Goal: Task Accomplishment & Management: Use online tool/utility

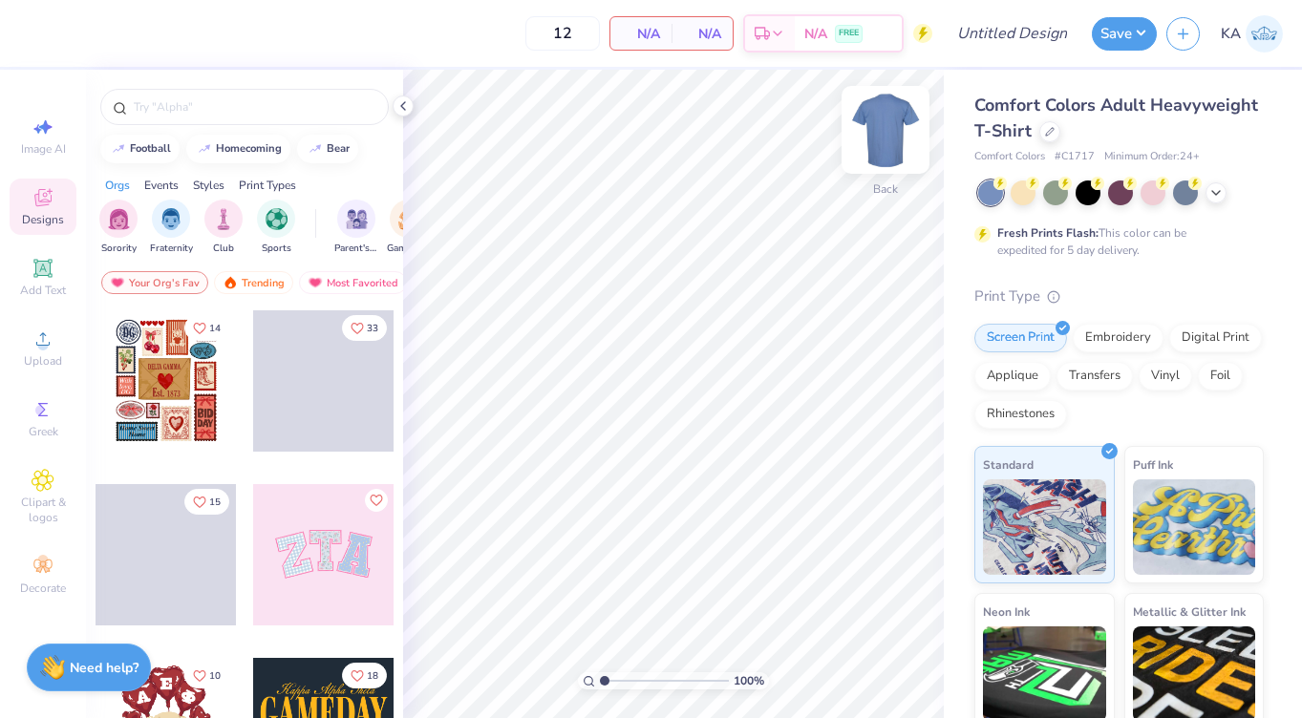
click at [883, 124] on img at bounding box center [885, 130] width 76 height 76
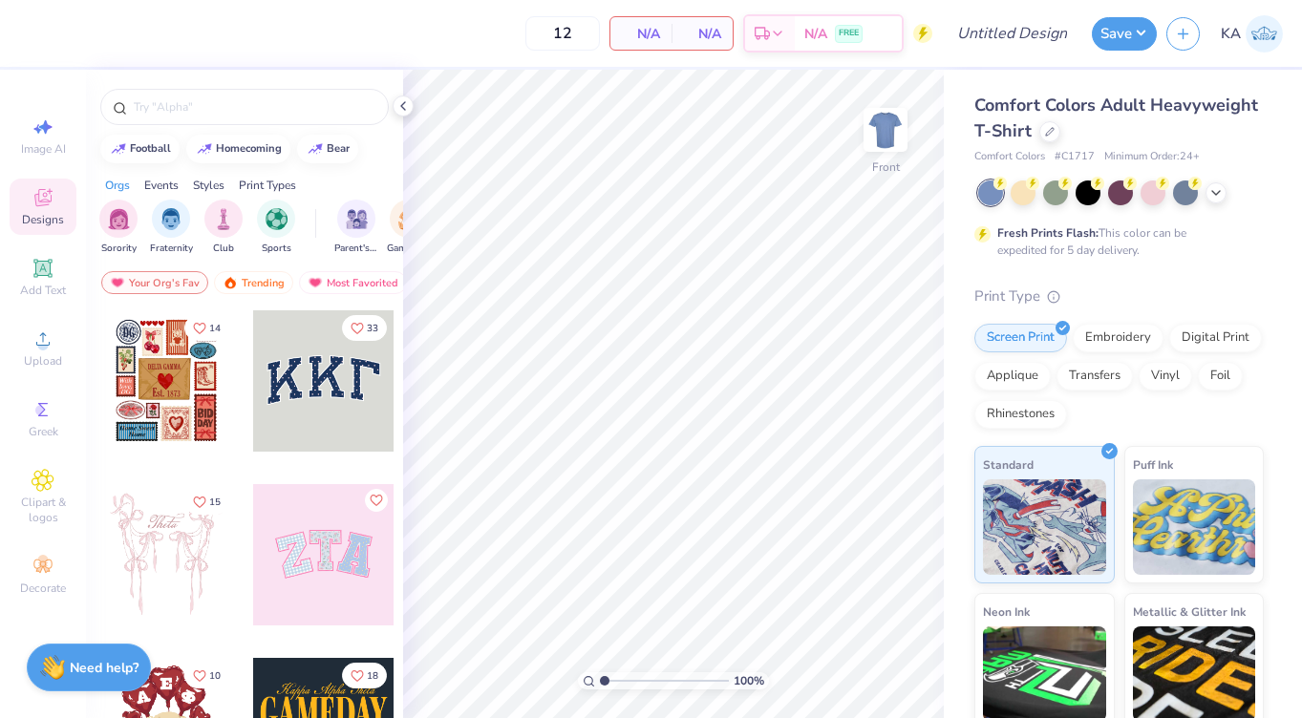
click at [883, 124] on img at bounding box center [885, 130] width 38 height 38
click at [1045, 129] on icon at bounding box center [1050, 130] width 10 height 10
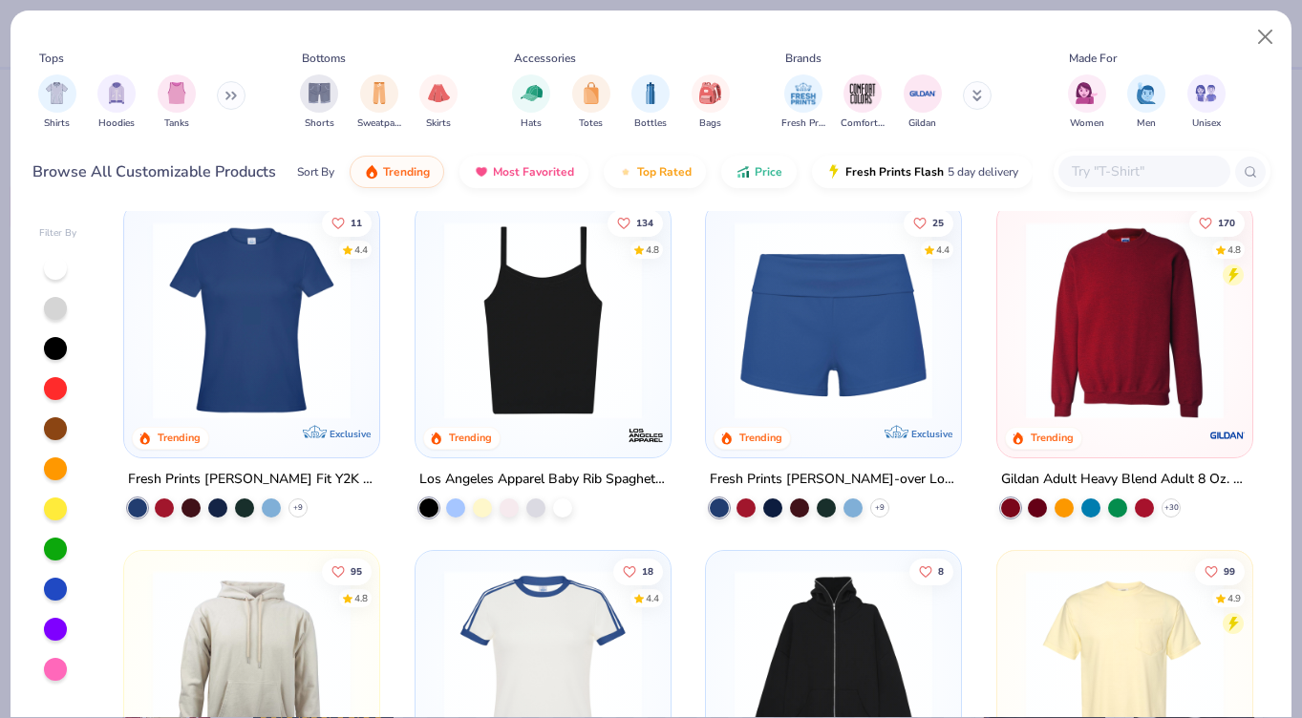
scroll to position [913, 0]
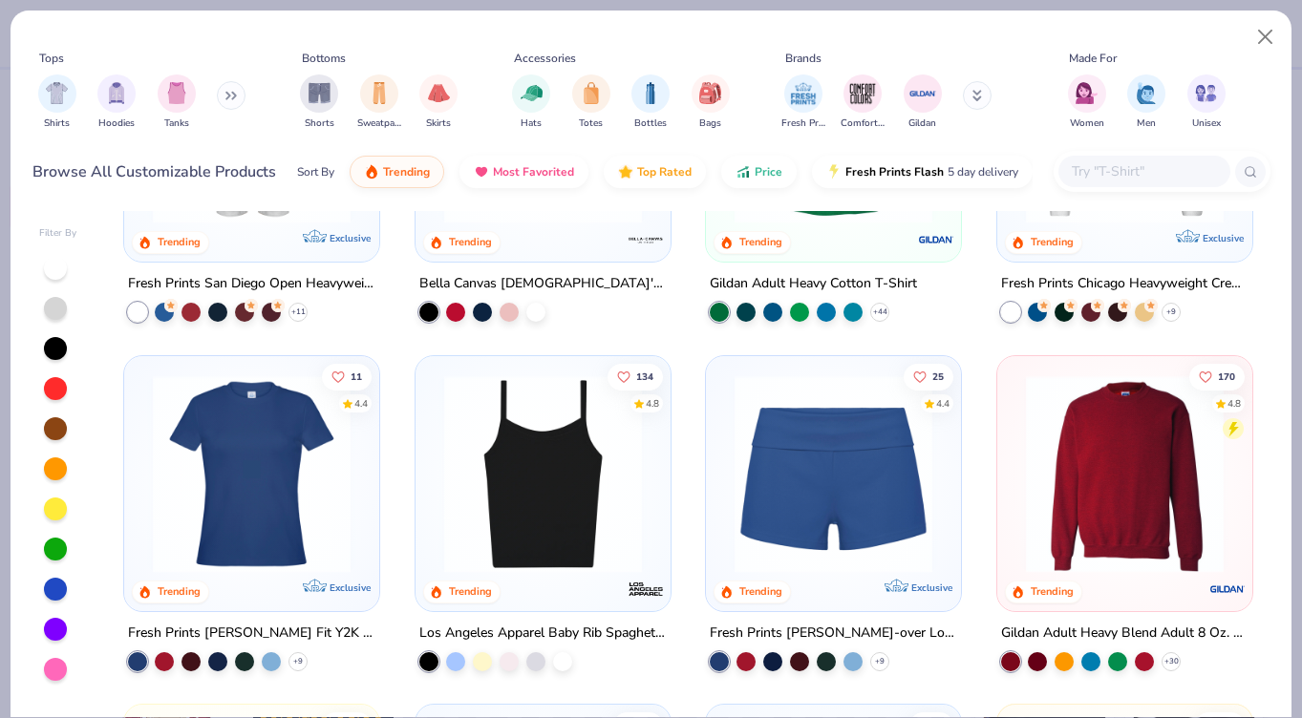
click at [1122, 386] on img at bounding box center [1124, 473] width 217 height 198
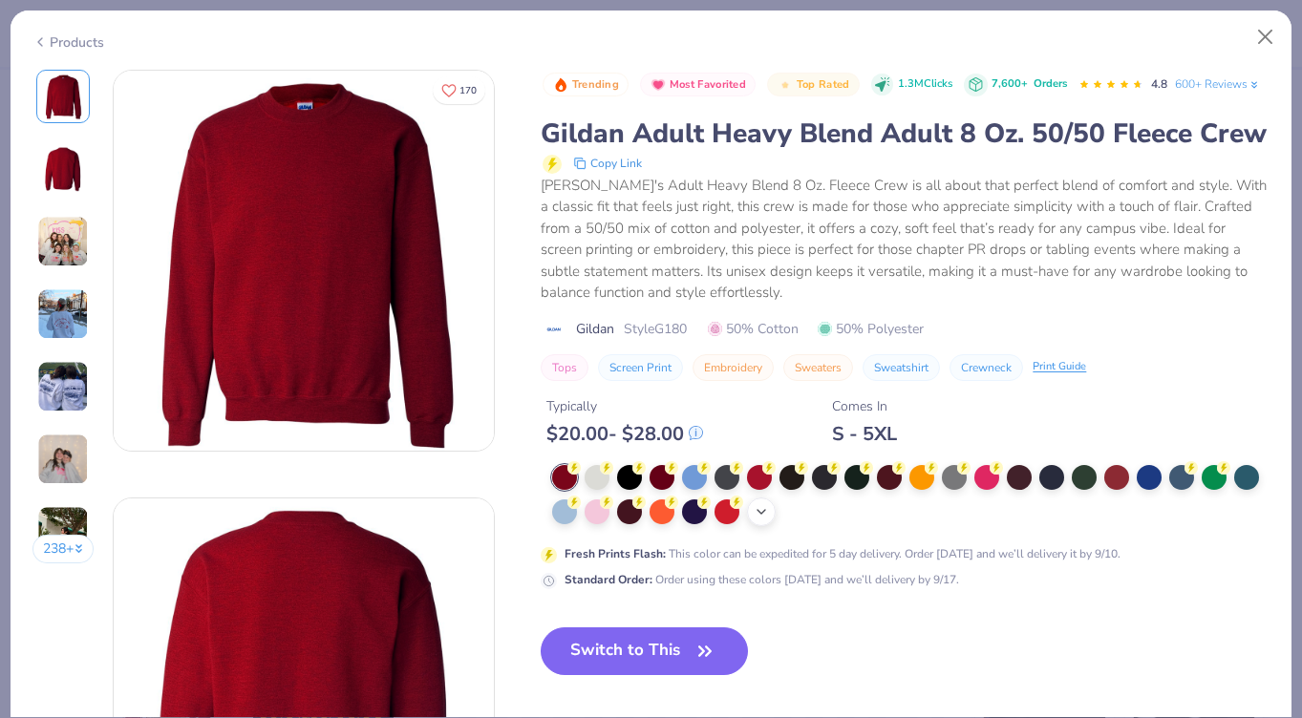
click at [767, 504] on icon at bounding box center [760, 511] width 15 height 15
click at [1257, 42] on button "Close" at bounding box center [1265, 37] width 36 height 36
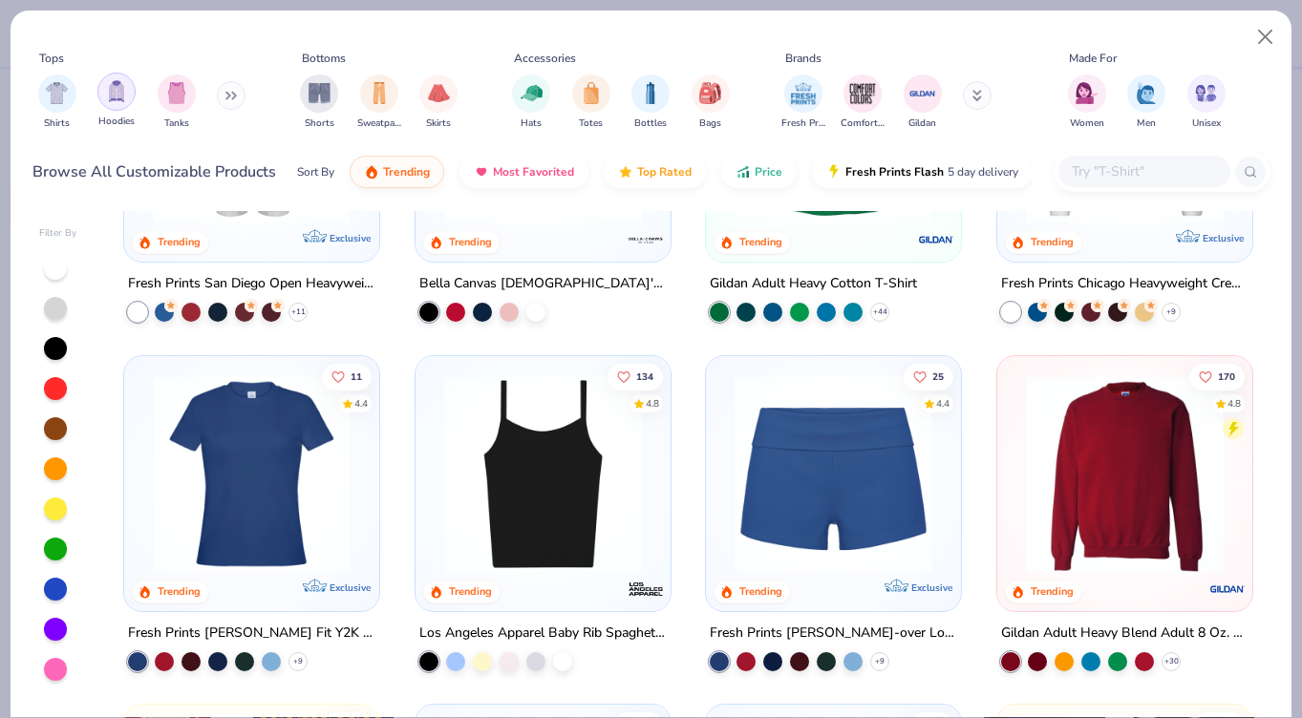
click at [111, 92] on img "filter for Hoodies" at bounding box center [116, 91] width 21 height 22
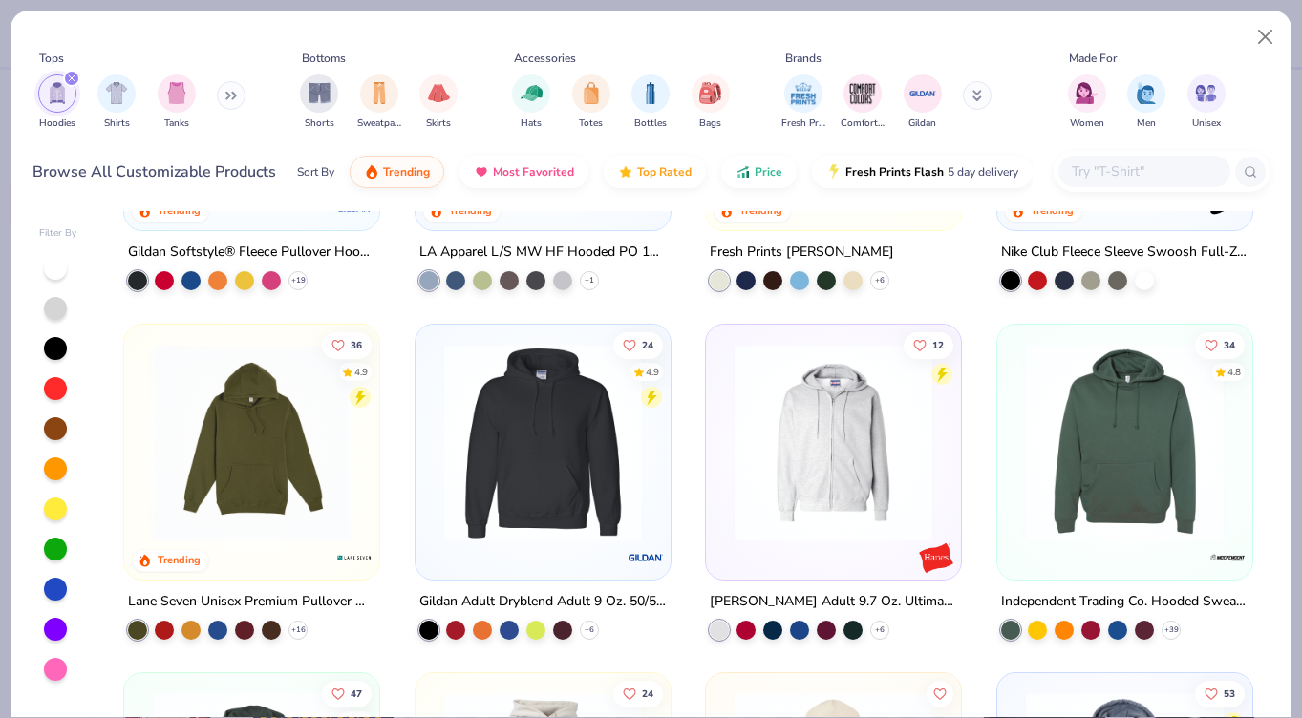
scroll to position [957, 0]
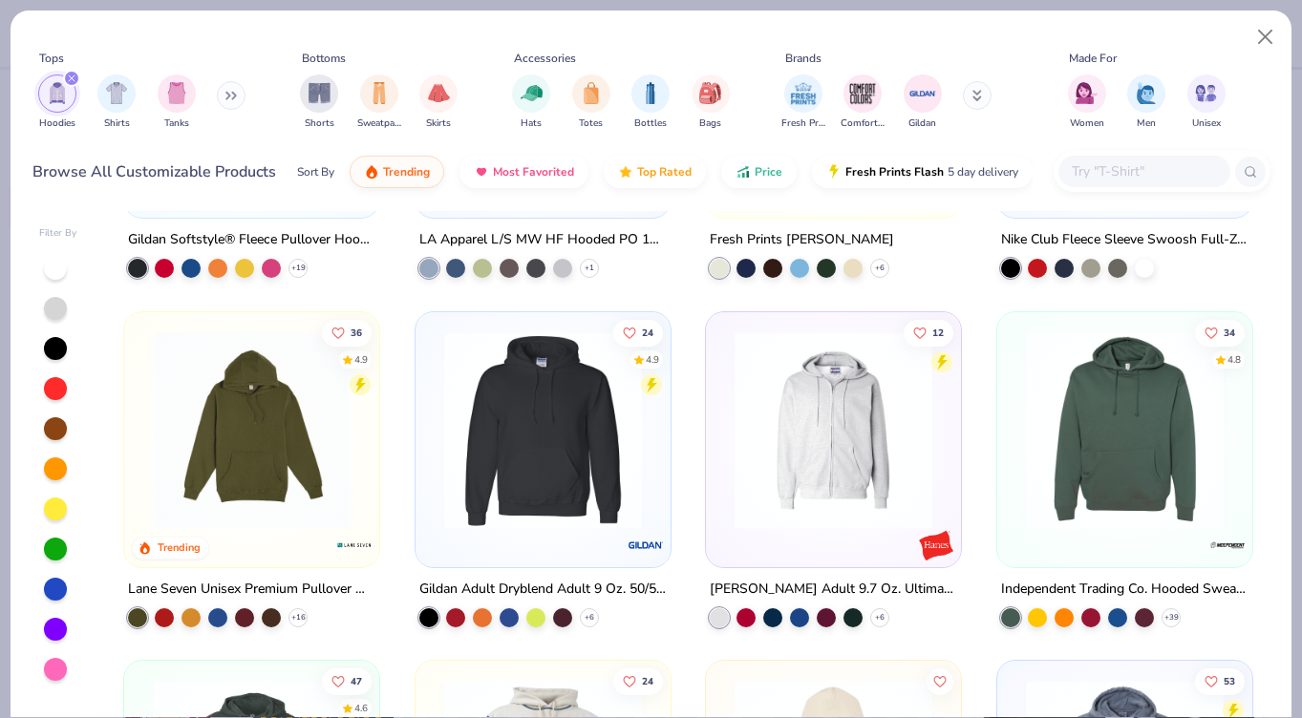
click at [73, 81] on icon "filter for Hoodies" at bounding box center [72, 78] width 8 height 8
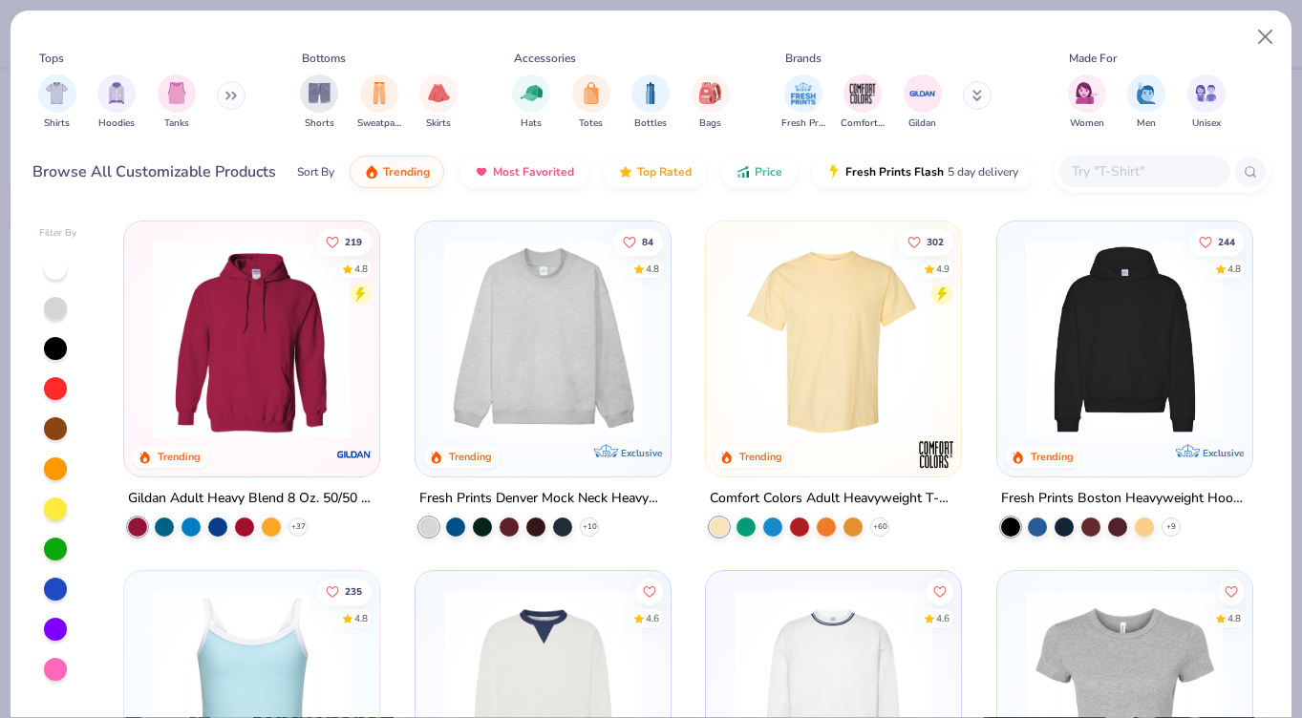
click at [236, 96] on icon at bounding box center [234, 96] width 3 height 7
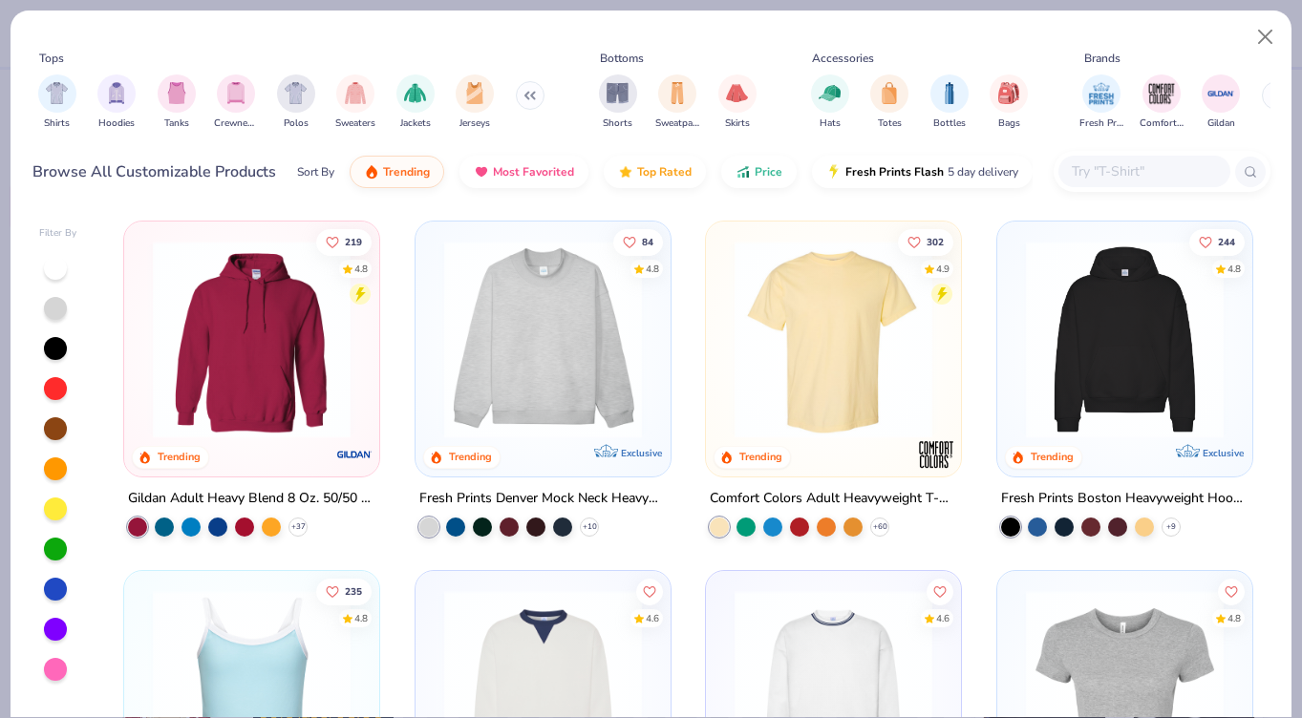
click at [238, 96] on img "filter for Crewnecks" at bounding box center [235, 93] width 21 height 22
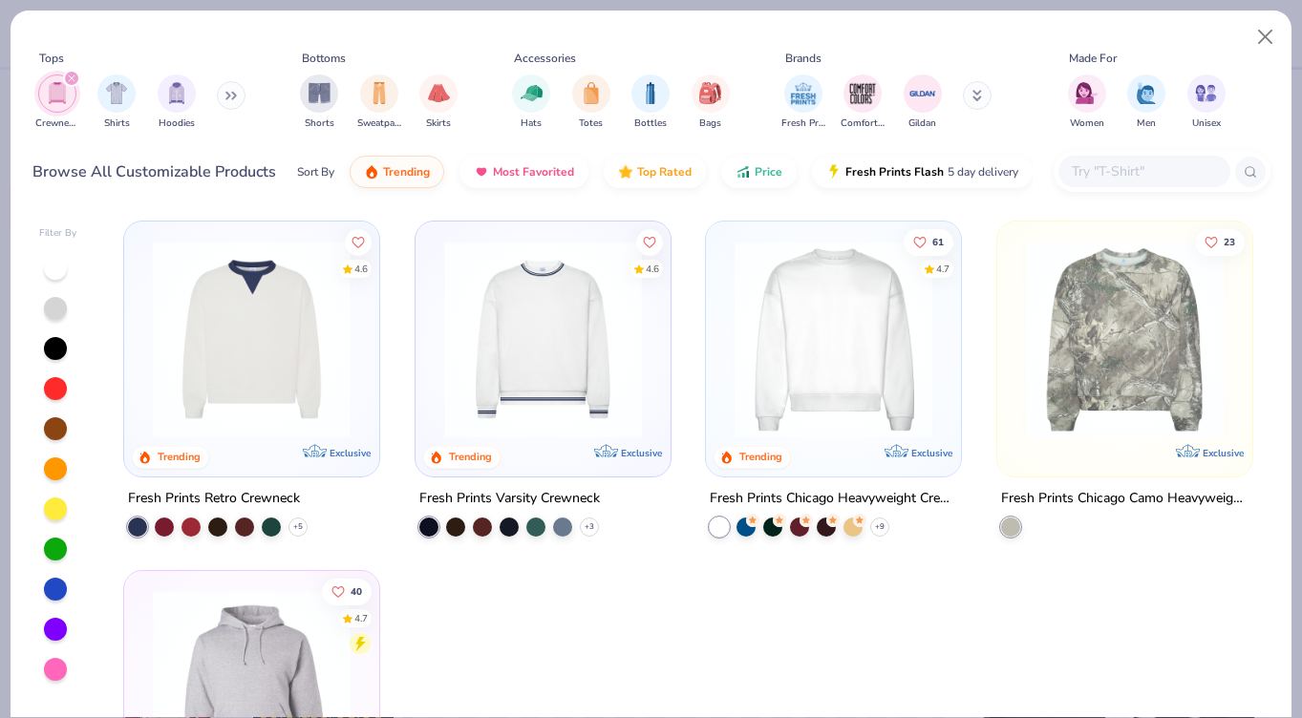
click at [72, 79] on icon "filter for Crewnecks" at bounding box center [72, 78] width 6 height 6
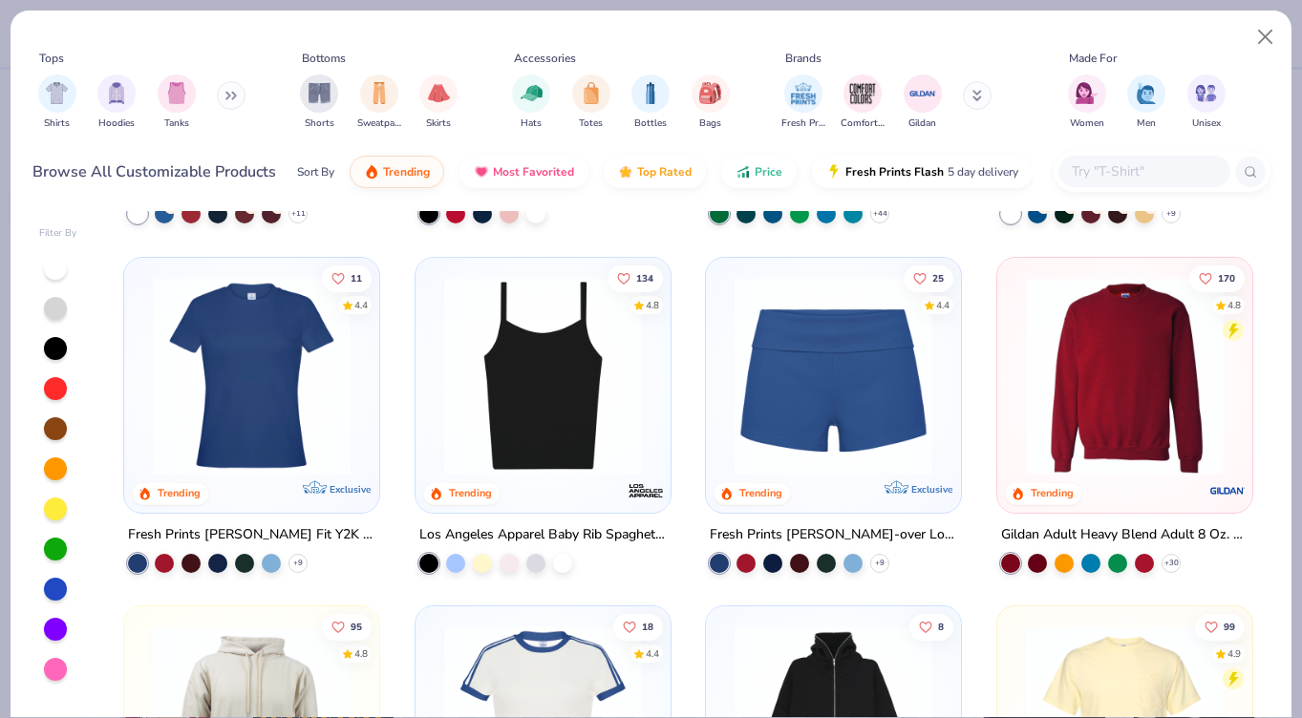
scroll to position [946, 0]
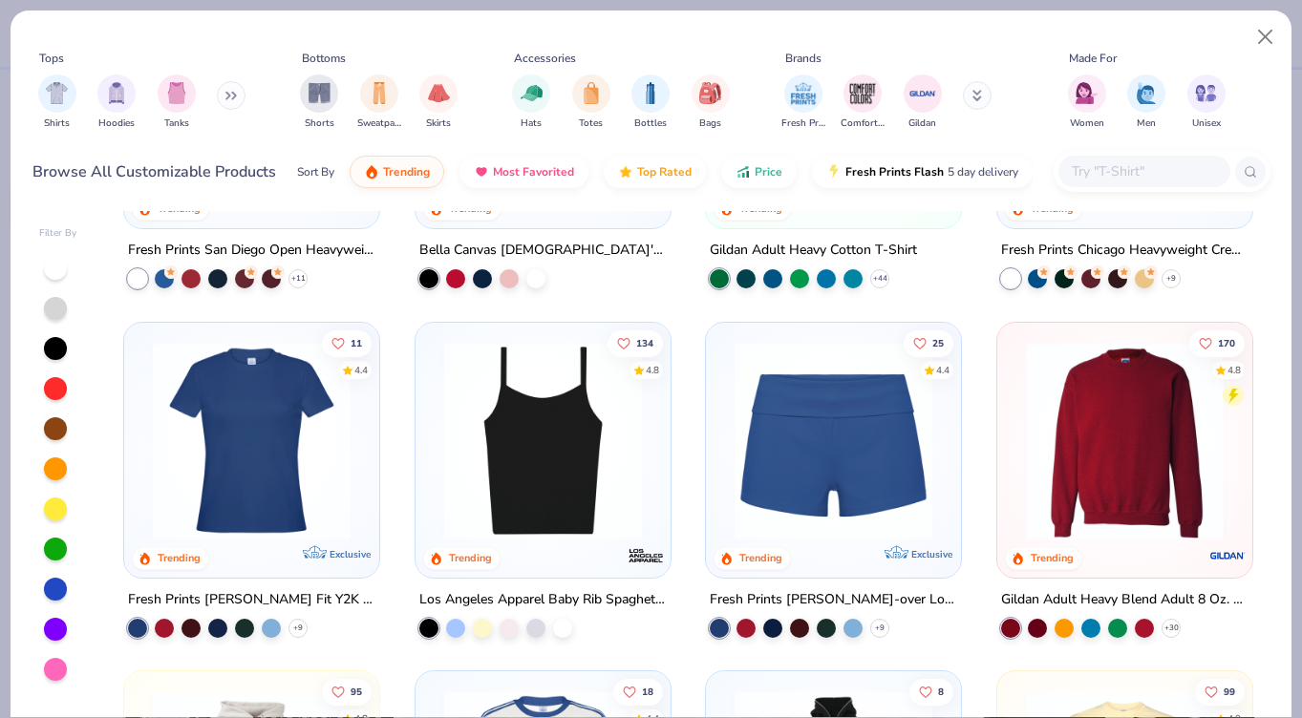
click at [1066, 416] on img at bounding box center [1124, 440] width 217 height 198
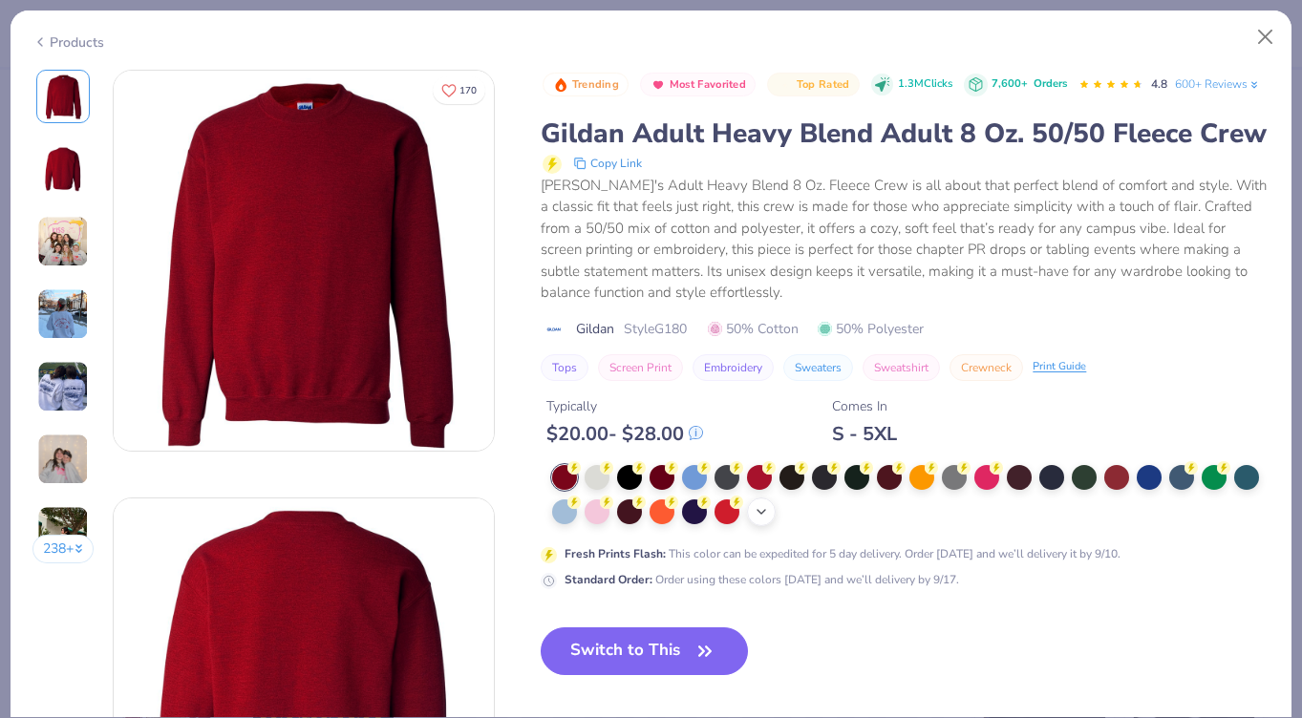
click at [768, 511] on icon at bounding box center [760, 511] width 15 height 15
click at [956, 498] on div at bounding box center [954, 510] width 25 height 25
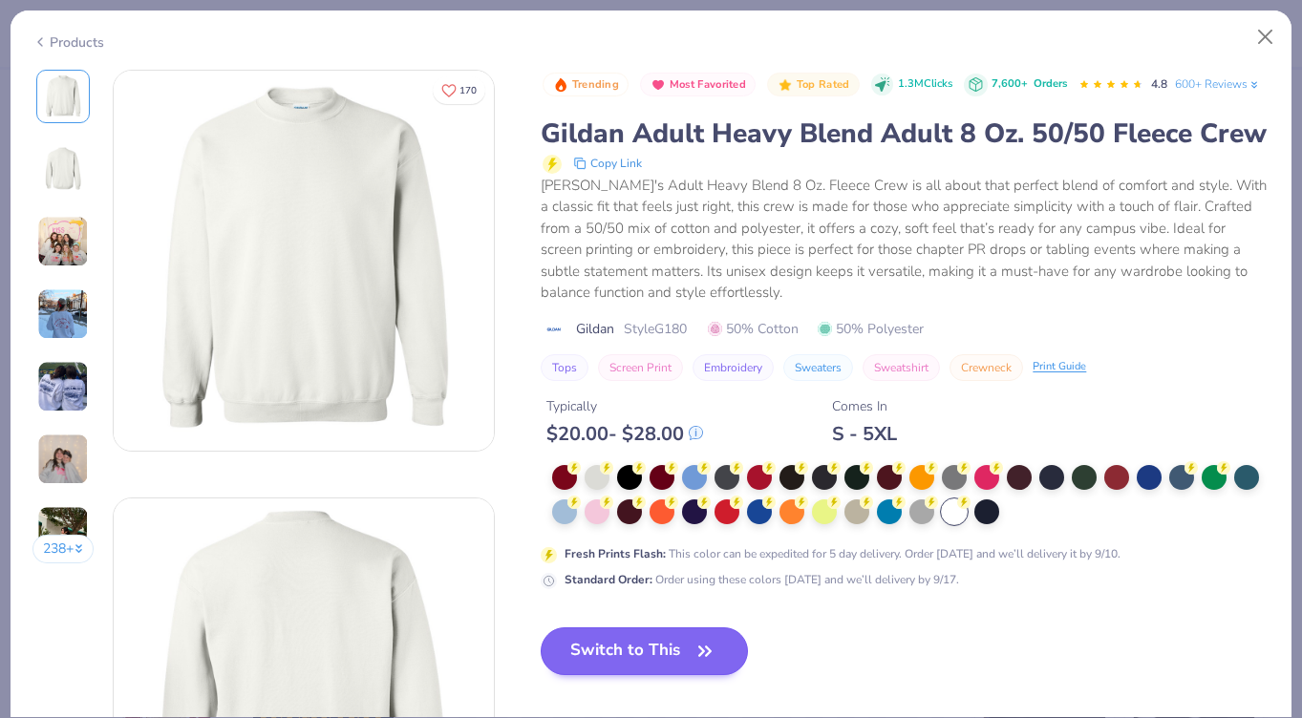
click at [604, 654] on button "Switch to This" at bounding box center [643, 651] width 207 height 48
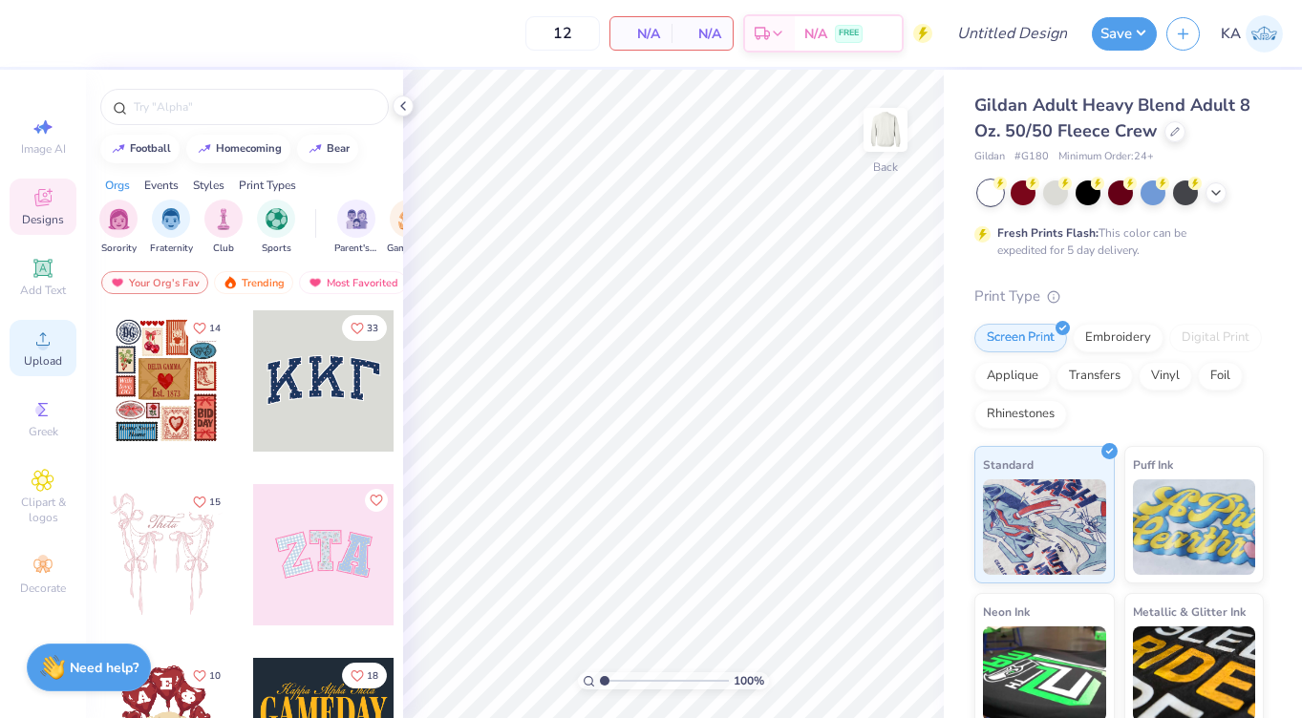
click at [42, 337] on icon at bounding box center [43, 339] width 23 height 23
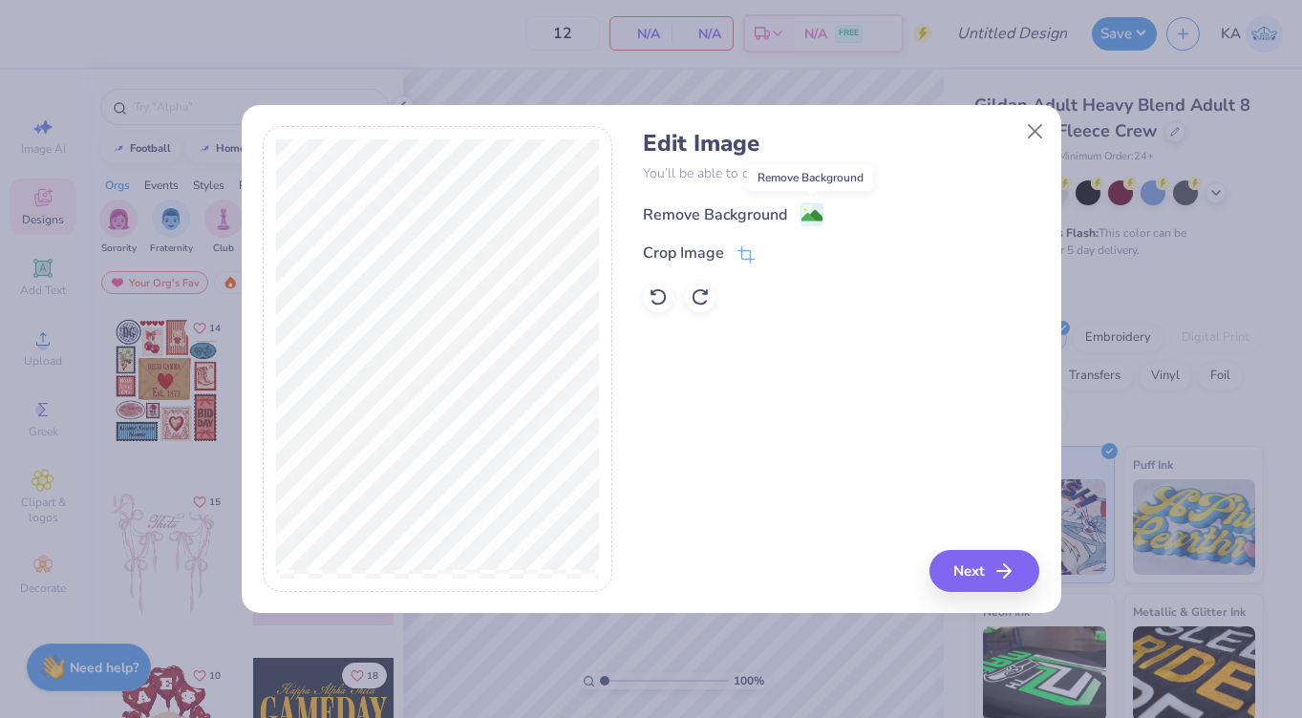
click at [813, 213] on image at bounding box center [811, 215] width 21 height 21
click at [972, 561] on button "Next" at bounding box center [987, 571] width 110 height 42
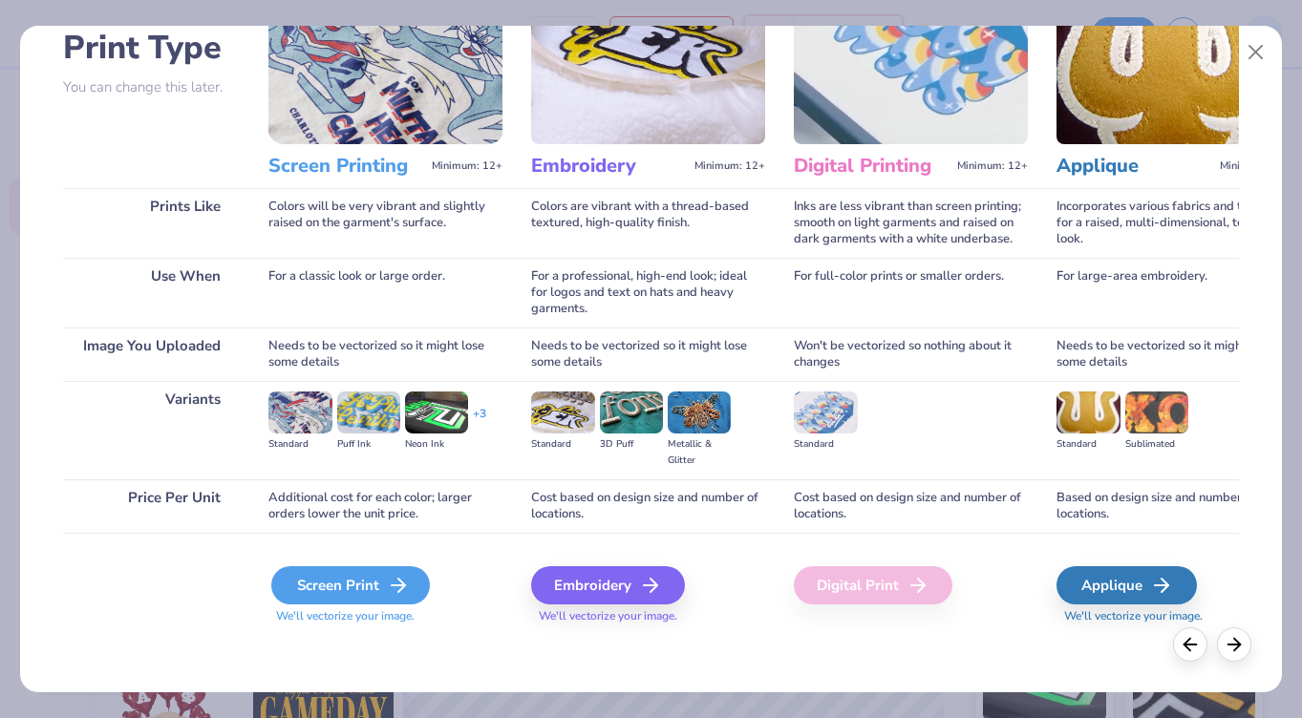
scroll to position [138, 0]
click at [367, 594] on div "Screen Print" at bounding box center [350, 585] width 159 height 38
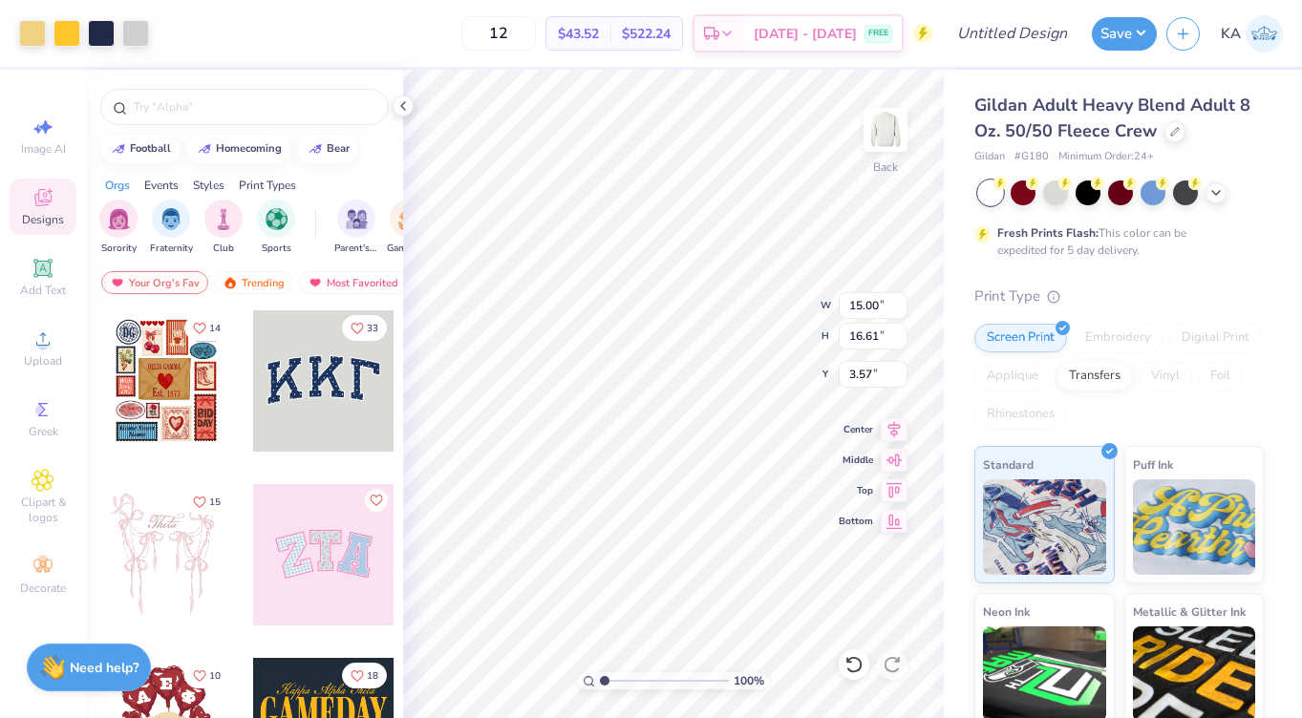
type input "4.74"
type input "5.25"
type input "3.00"
type input "3.75"
type input "4.16"
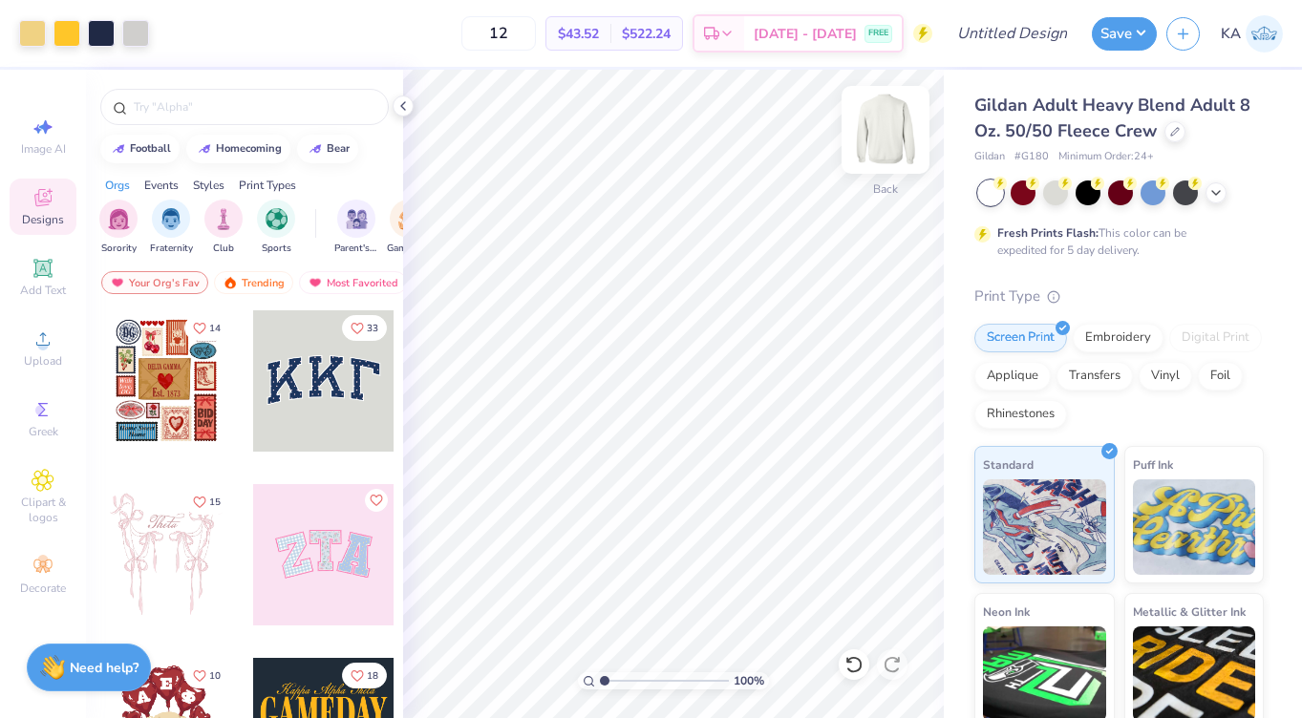
click at [885, 128] on img at bounding box center [885, 130] width 76 height 76
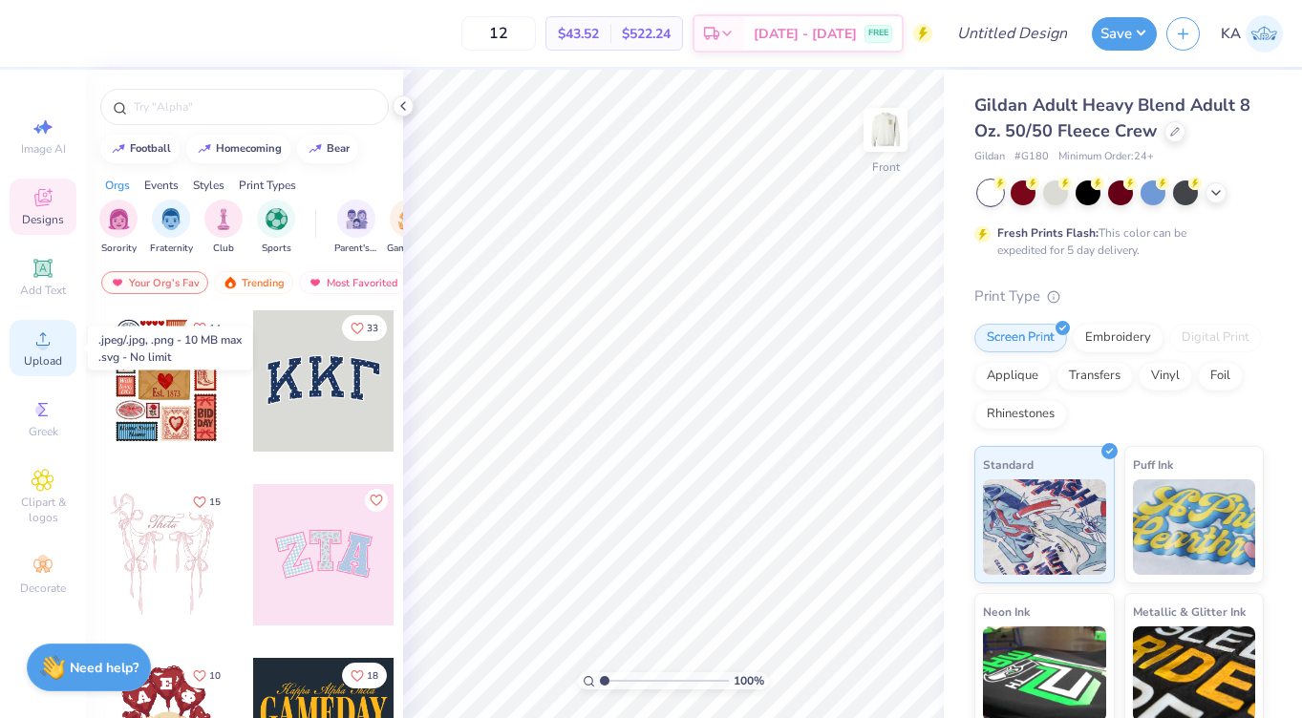
click at [40, 357] on span "Upload" at bounding box center [43, 360] width 38 height 15
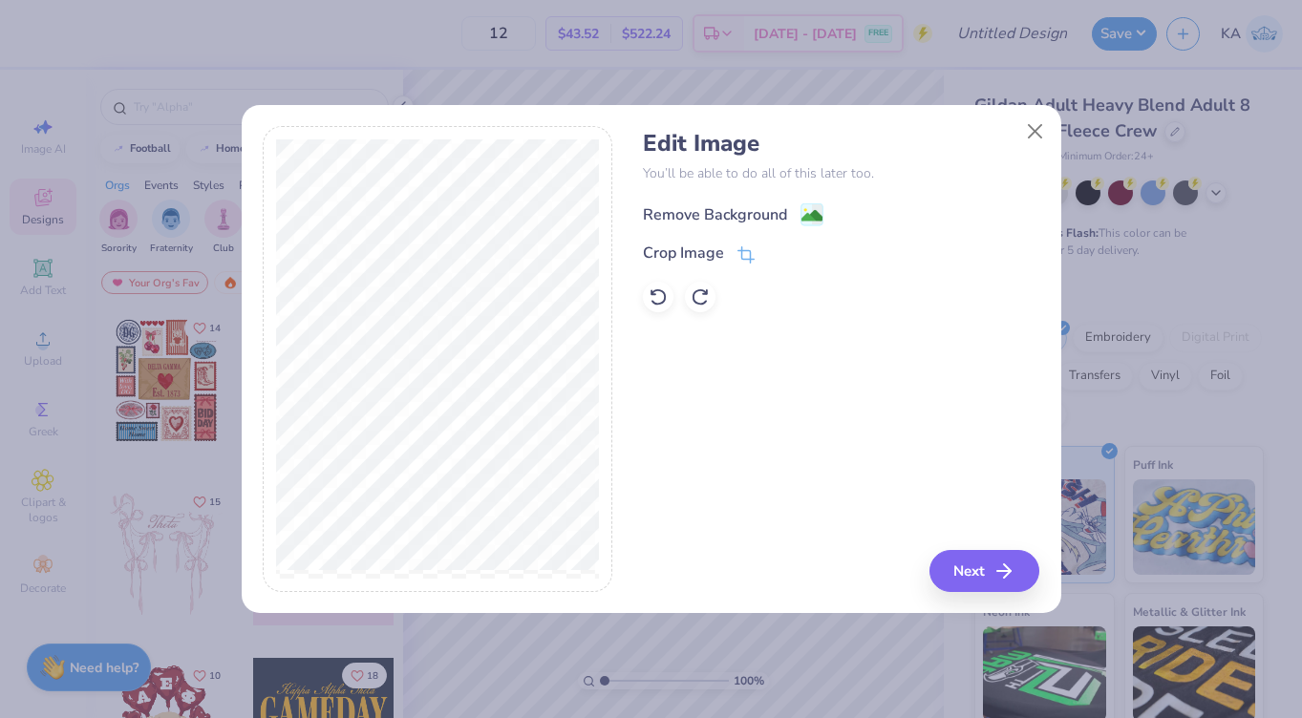
click at [808, 209] on image at bounding box center [811, 215] width 21 height 21
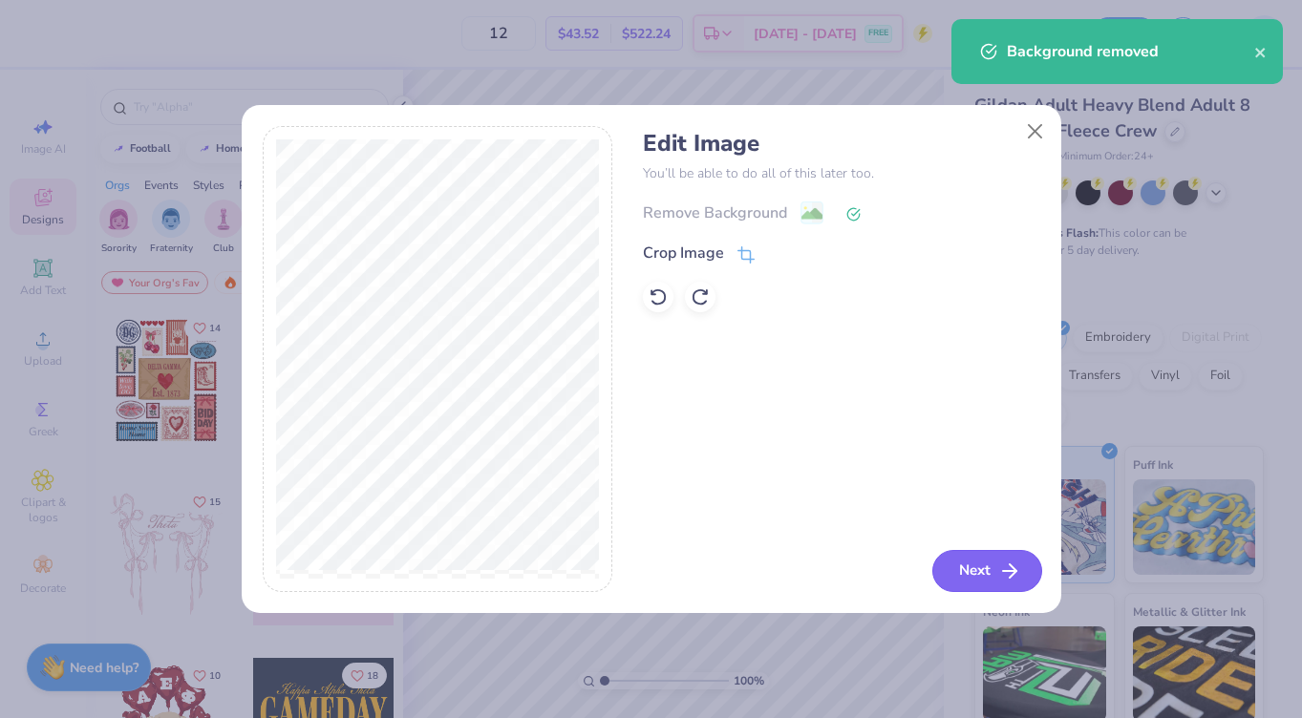
click at [969, 569] on button "Next" at bounding box center [987, 571] width 110 height 42
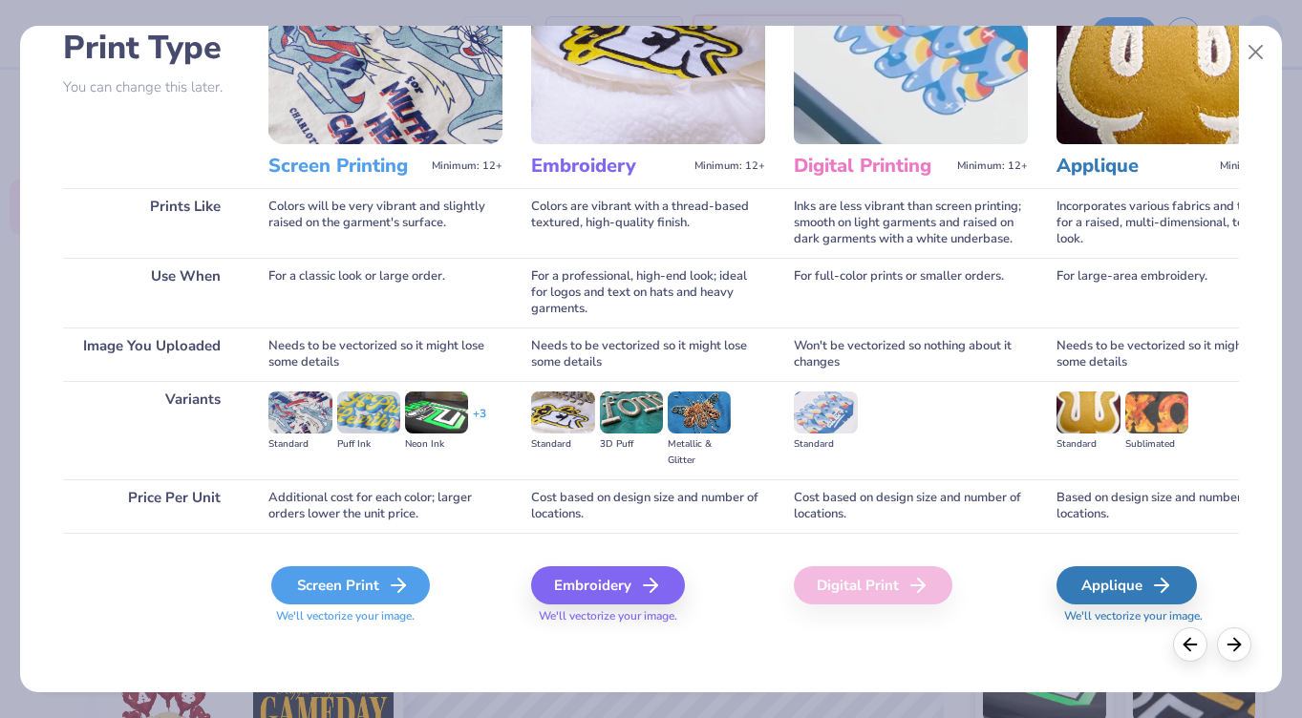
click at [351, 584] on div "Screen Print" at bounding box center [350, 585] width 159 height 38
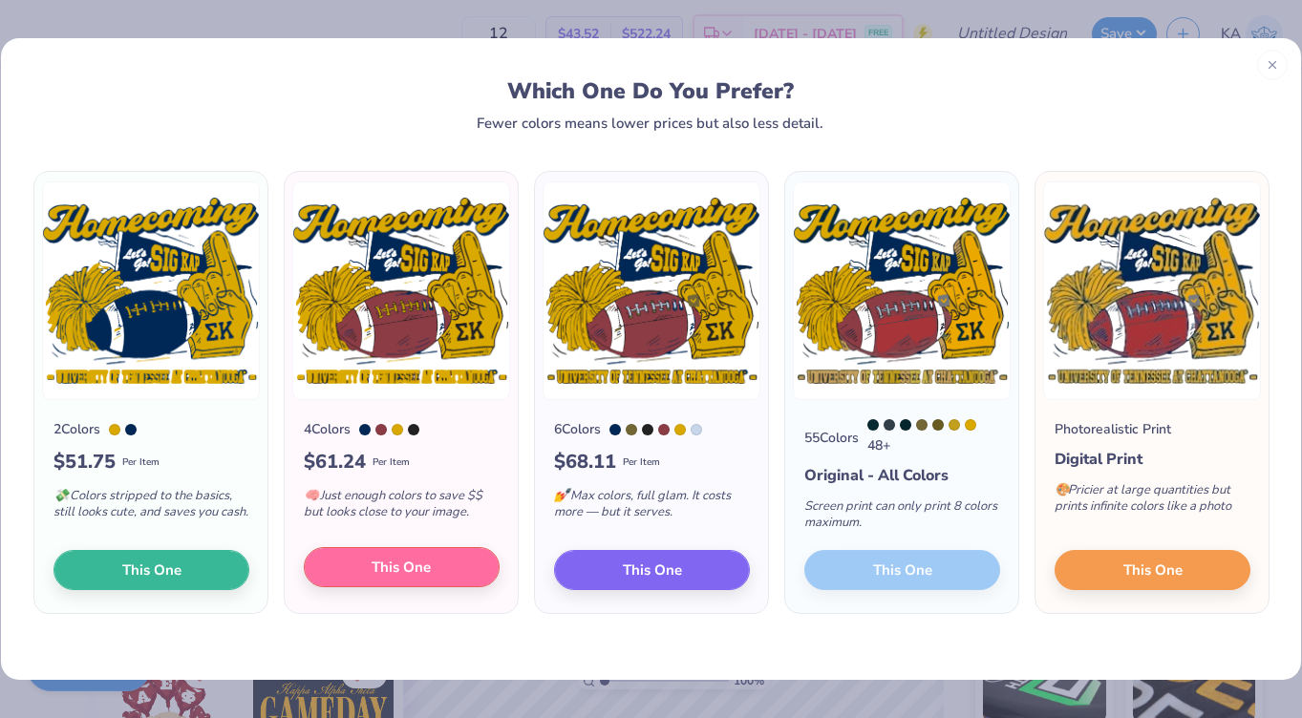
click at [371, 572] on button "This One" at bounding box center [402, 567] width 196 height 40
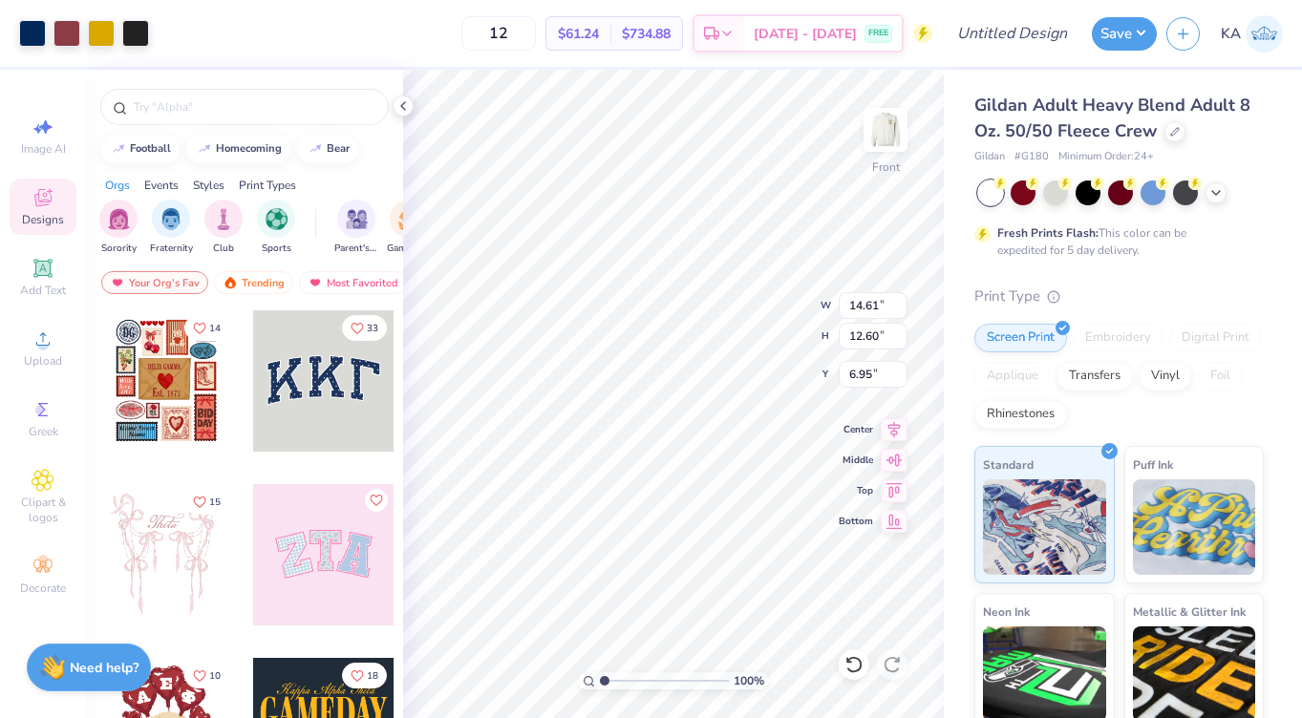
type input "3.00"
type input "12.89"
type input "11.12"
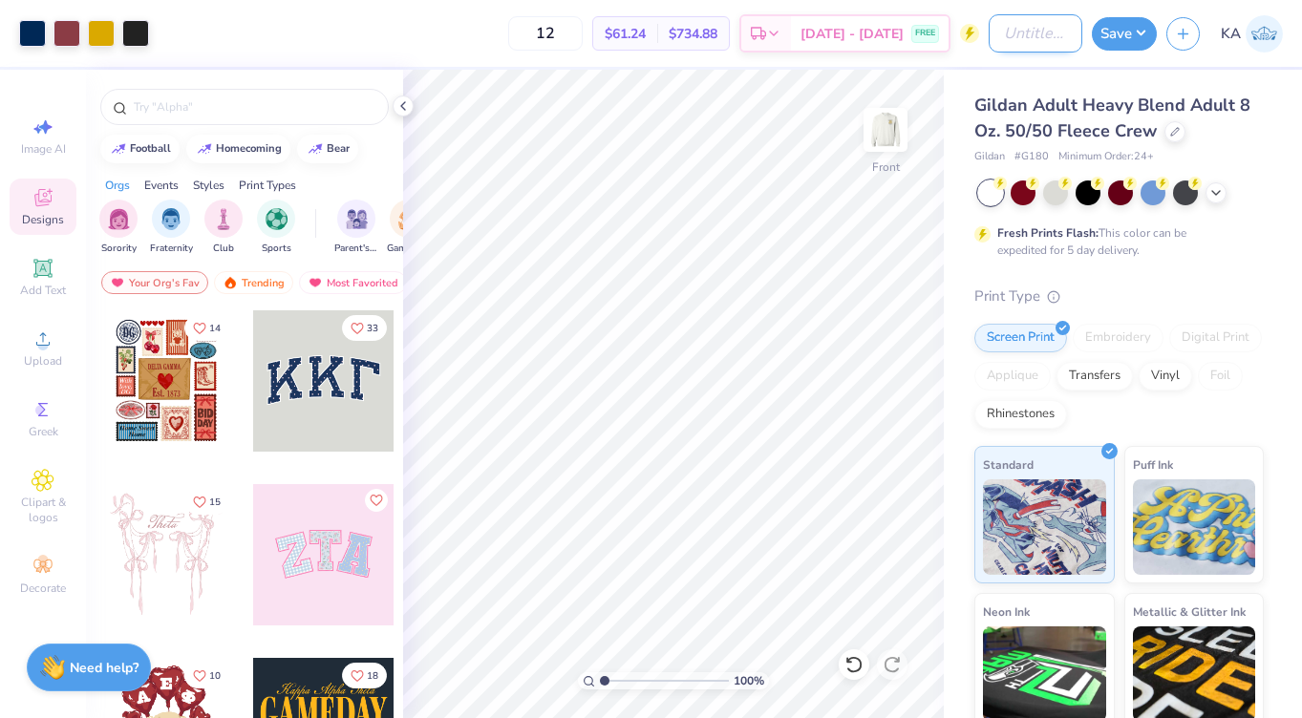
click at [1022, 45] on input "Design Title" at bounding box center [1035, 33] width 94 height 38
type input "mock up utc hoco"
click at [1113, 39] on button "Save" at bounding box center [1123, 30] width 65 height 33
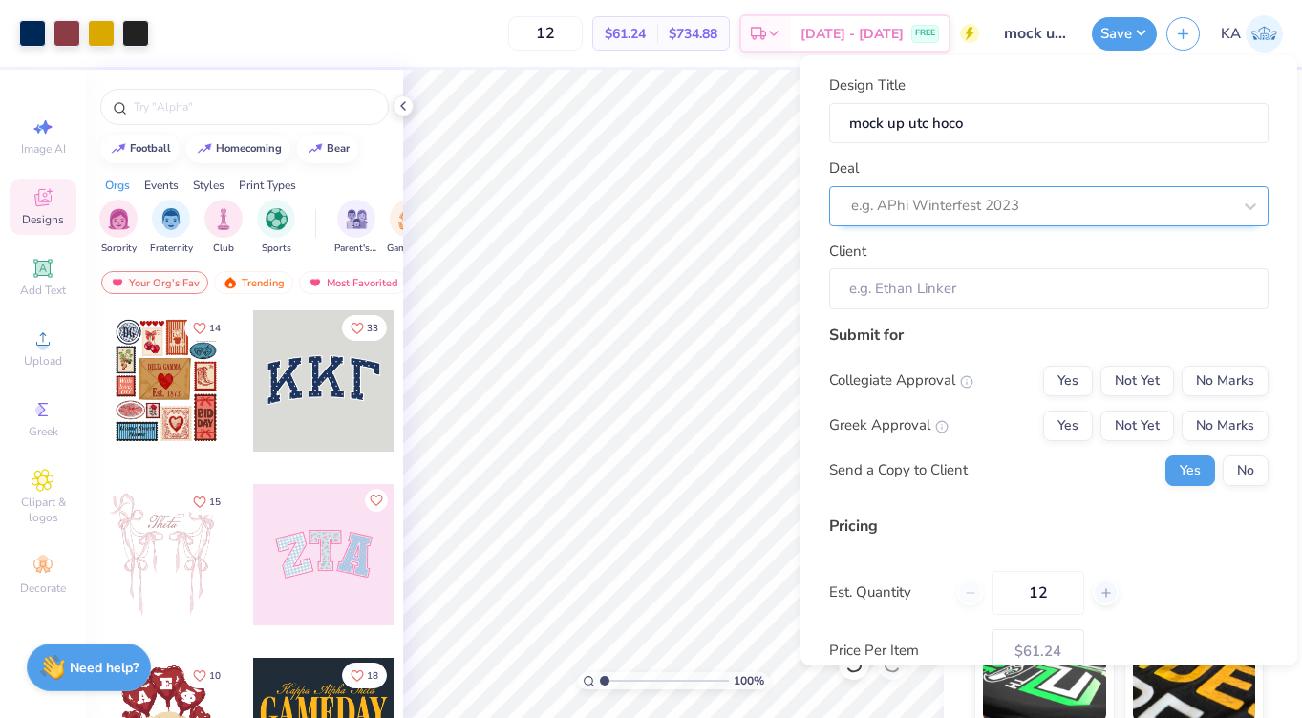
click at [1033, 201] on div at bounding box center [1041, 206] width 380 height 26
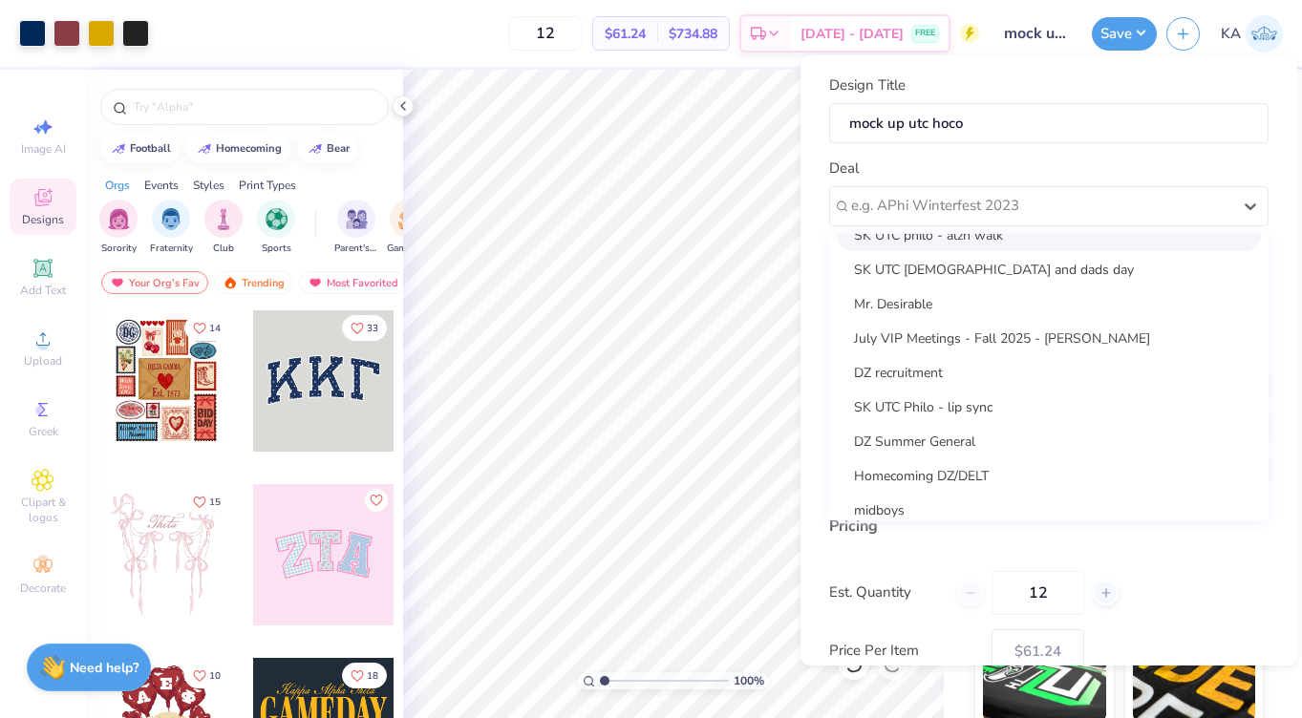
scroll to position [242, 0]
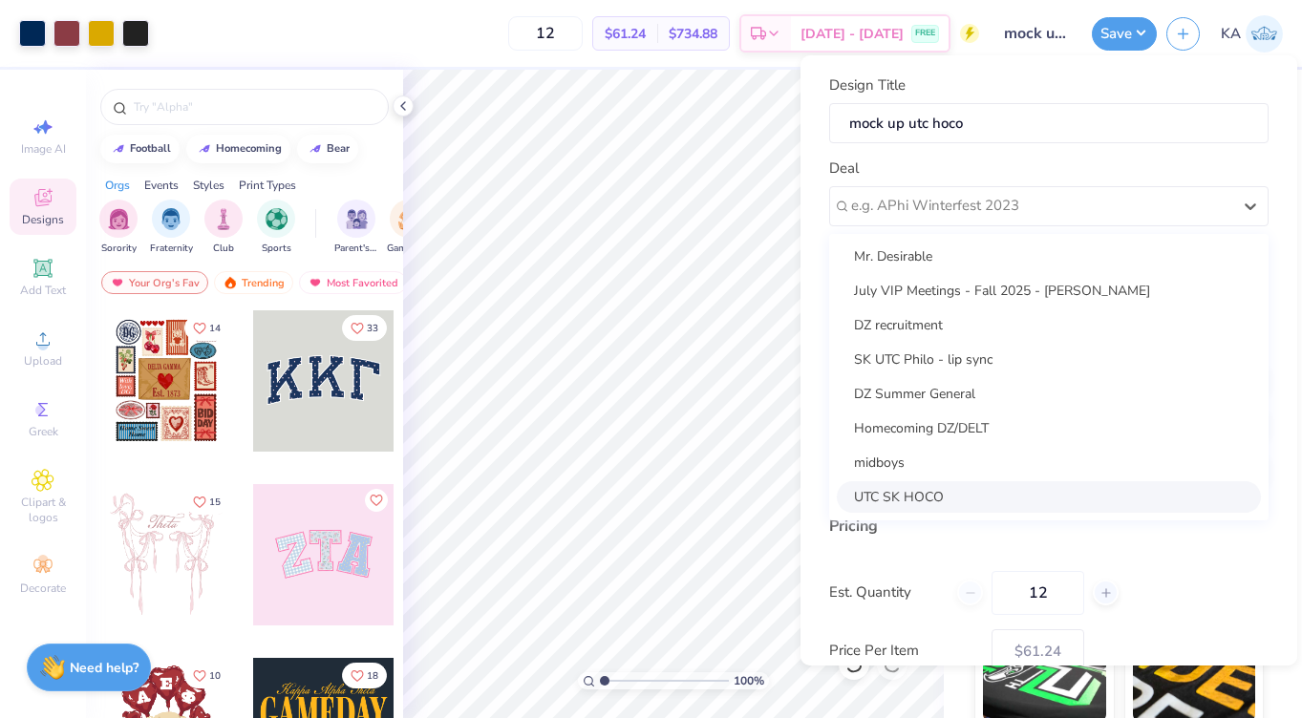
click at [891, 498] on div "UTC SK HOCO" at bounding box center [1048, 497] width 424 height 32
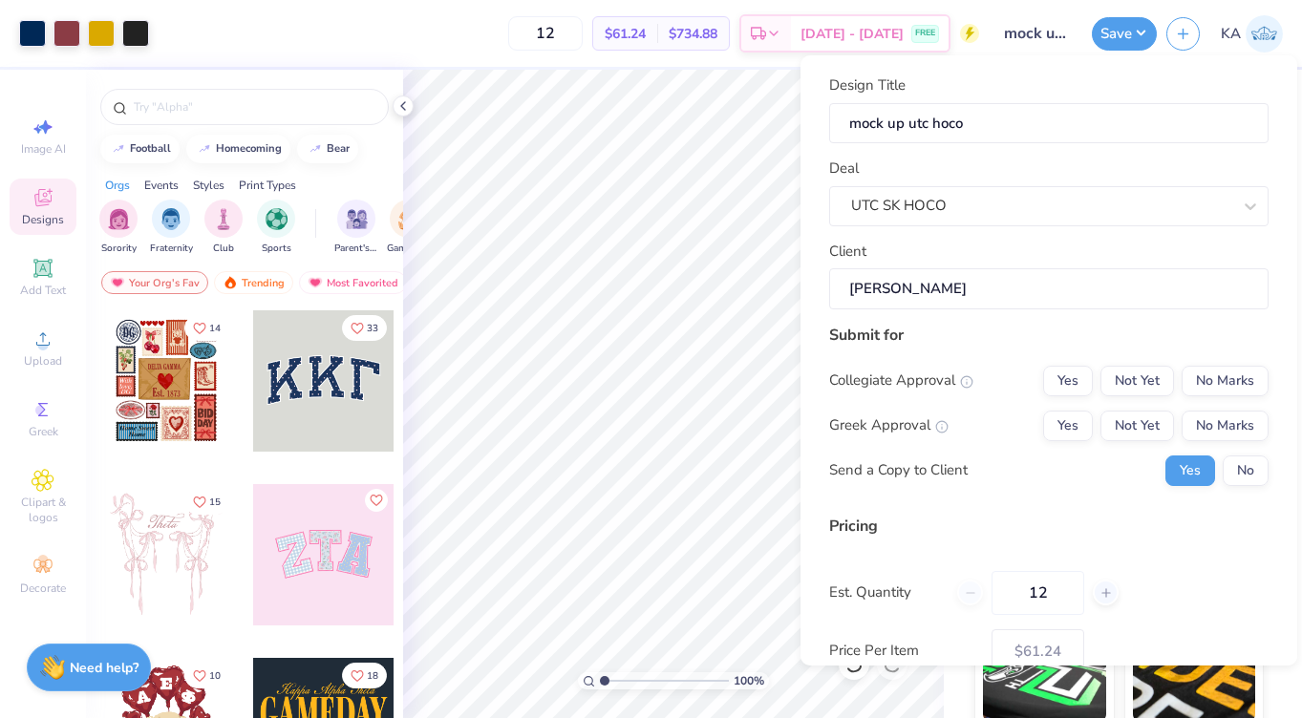
type input "[PERSON_NAME]"
click at [1223, 383] on button "No Marks" at bounding box center [1224, 381] width 87 height 31
click at [1125, 426] on button "Not Yet" at bounding box center [1137, 426] width 74 height 31
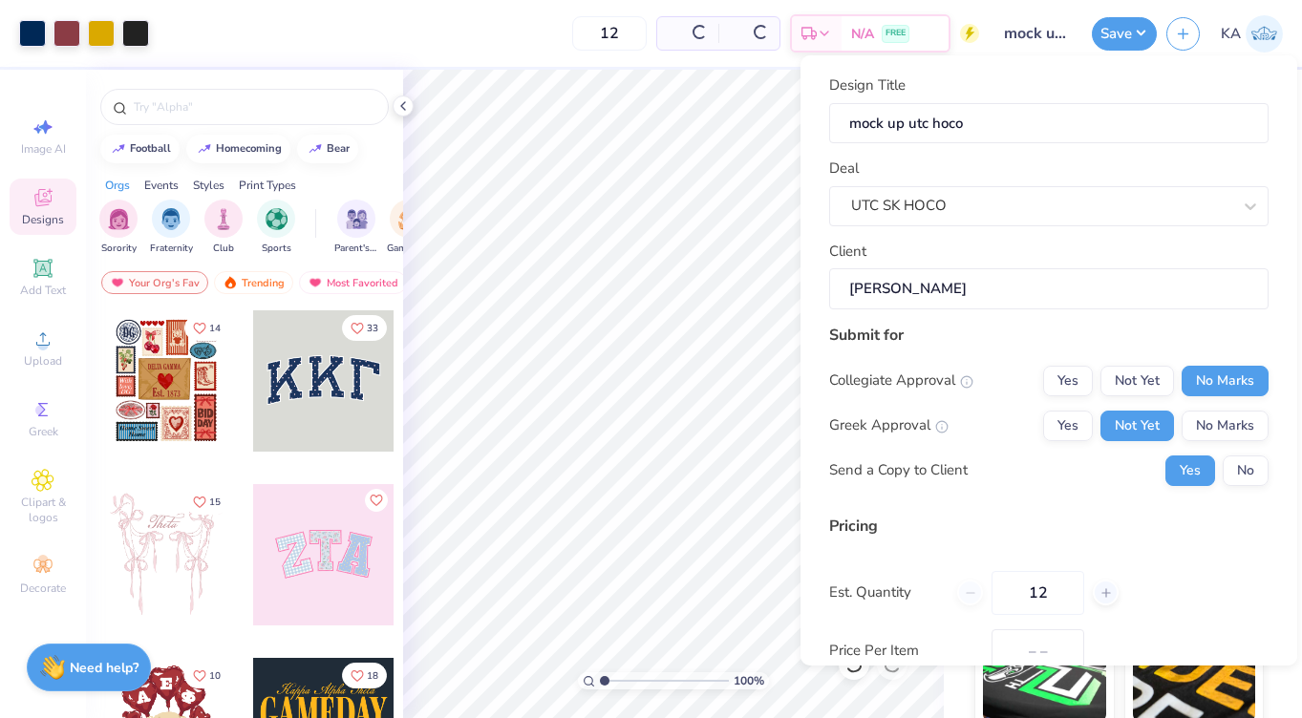
type input "$72.62"
click at [1241, 479] on button "No" at bounding box center [1245, 470] width 46 height 31
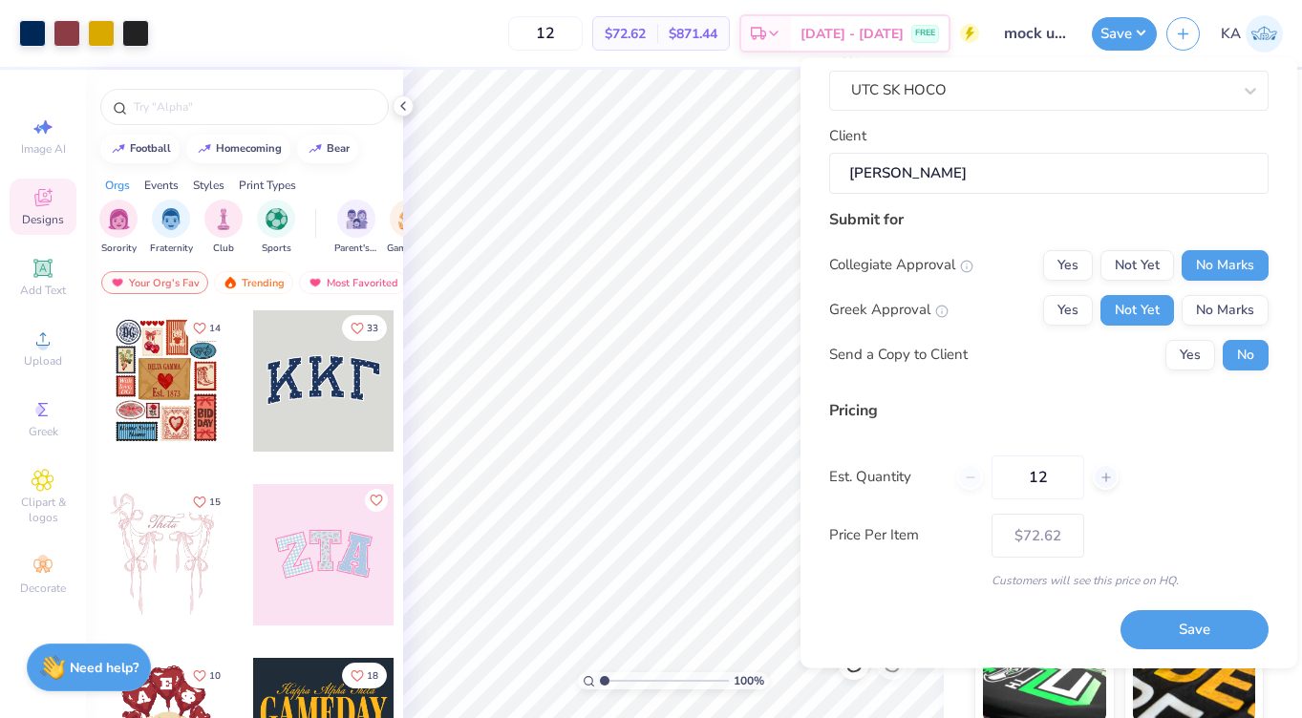
scroll to position [116, 0]
click at [1187, 356] on button "Yes" at bounding box center [1190, 356] width 50 height 31
click at [1023, 476] on input "12" at bounding box center [1037, 478] width 93 height 44
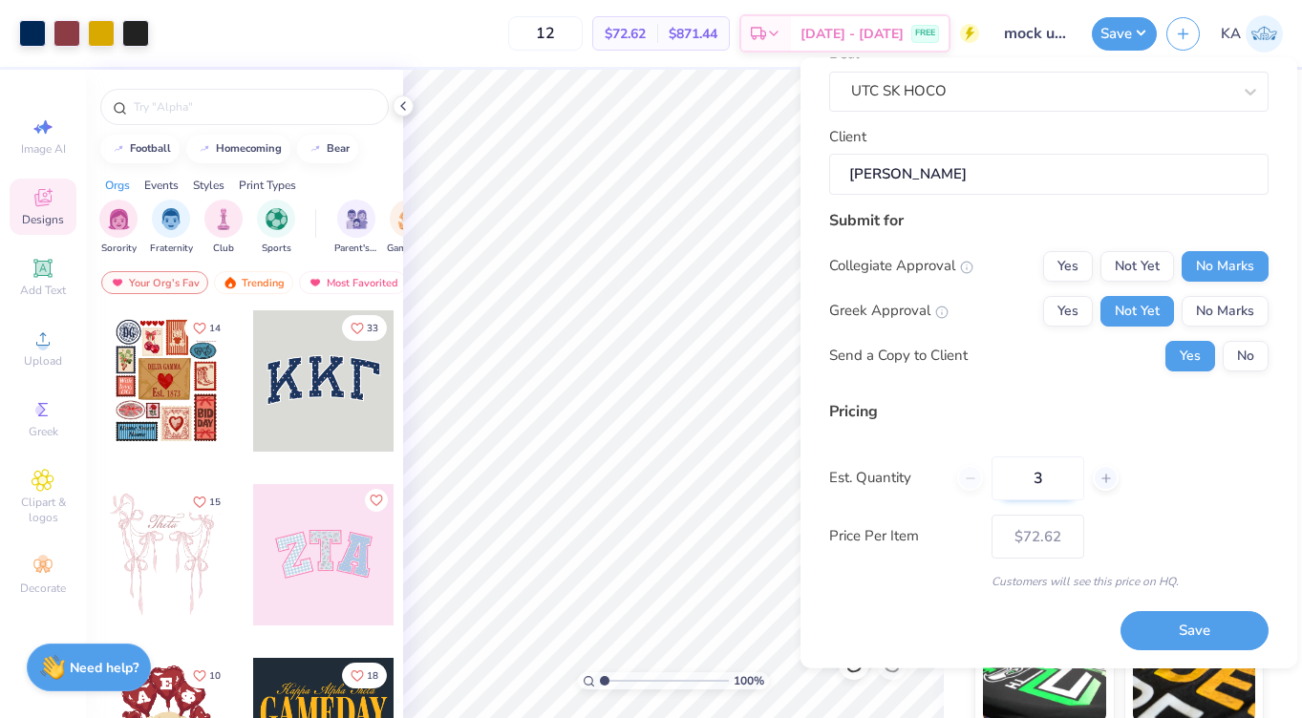
type input "36"
type input "$36.28"
type input "36"
click at [1161, 486] on div "Est. Quantity 36" at bounding box center [1048, 478] width 439 height 44
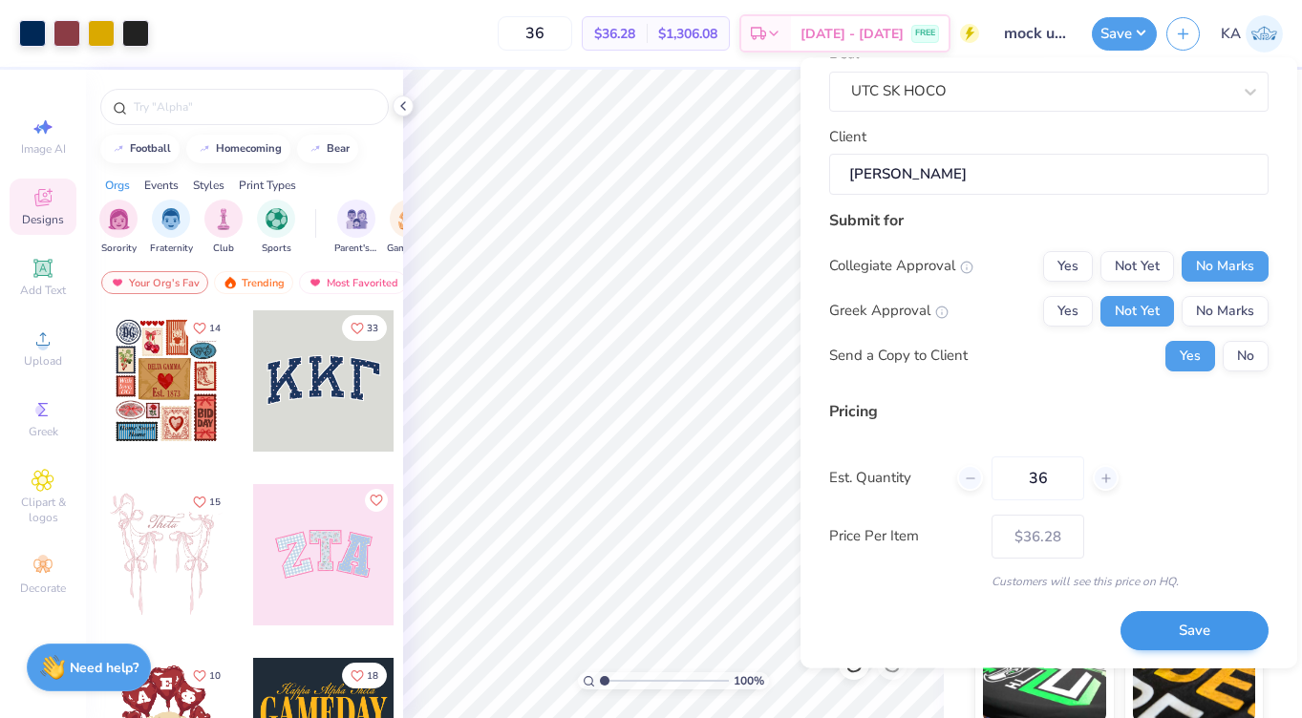
click at [1175, 623] on button "Save" at bounding box center [1194, 631] width 148 height 39
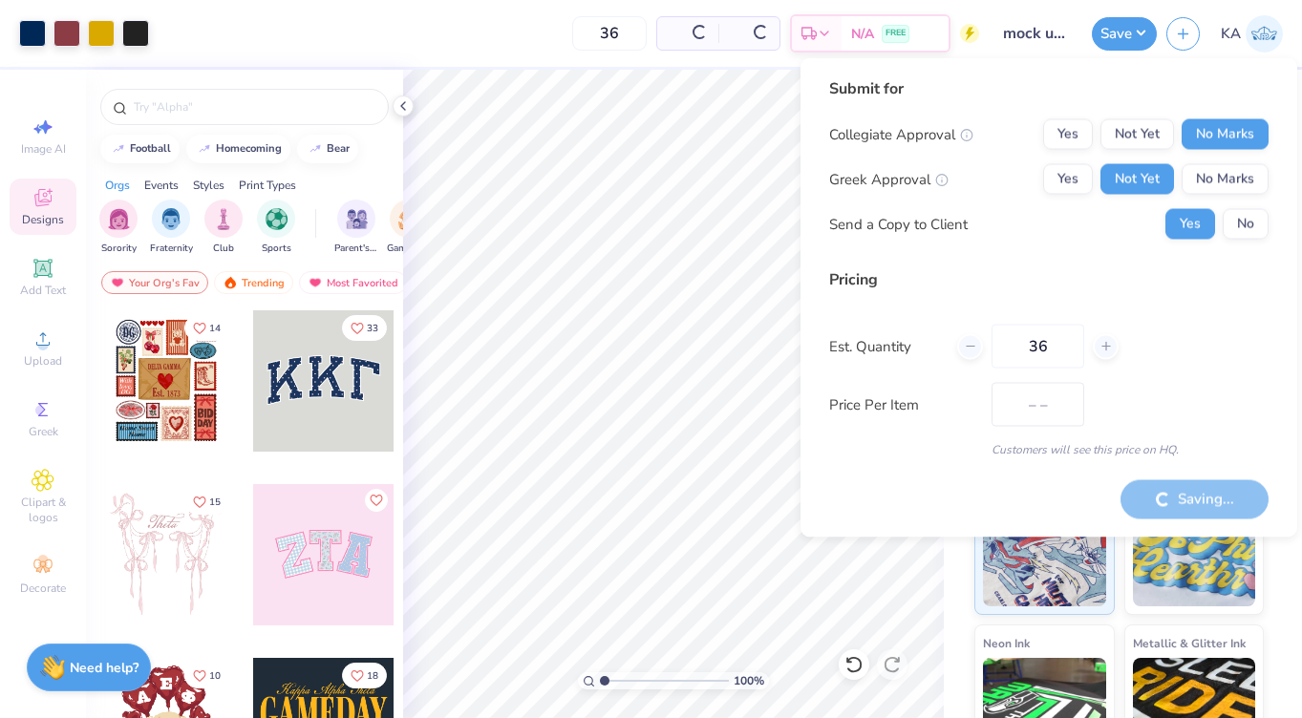
type input "$36.28"
